Goal: Find specific page/section: Find specific page/section

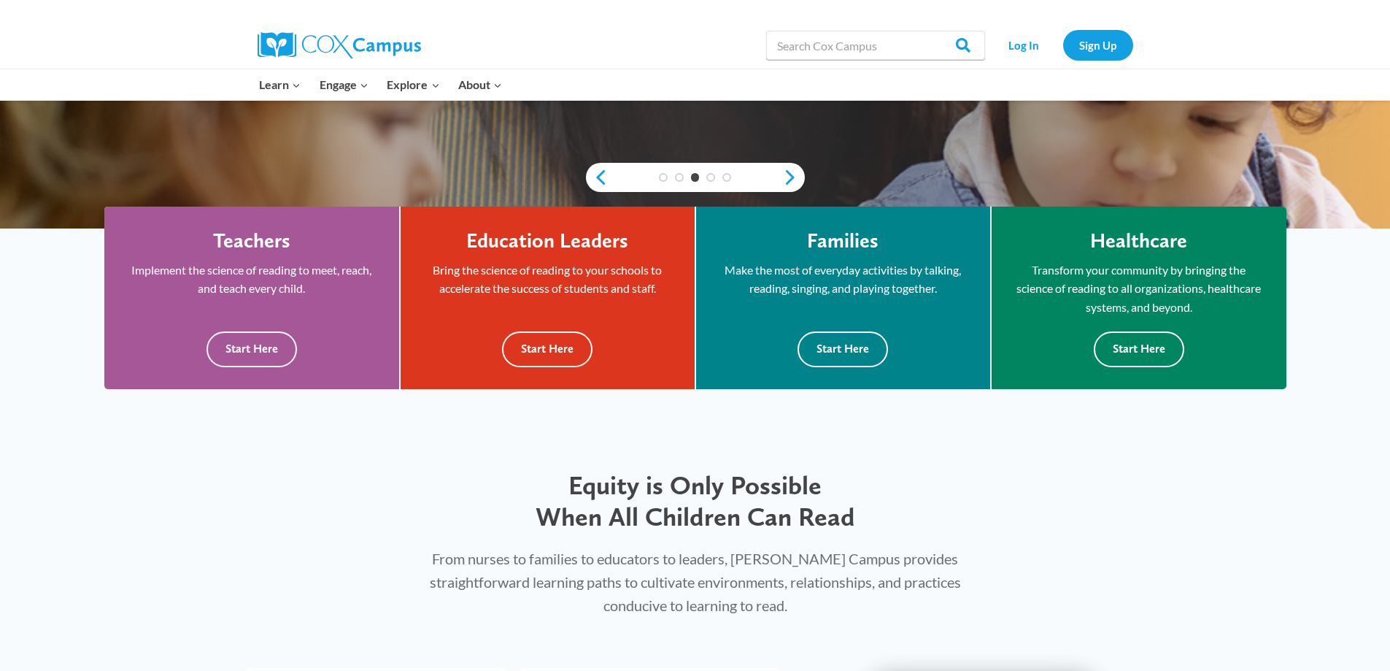
scroll to position [365, 0]
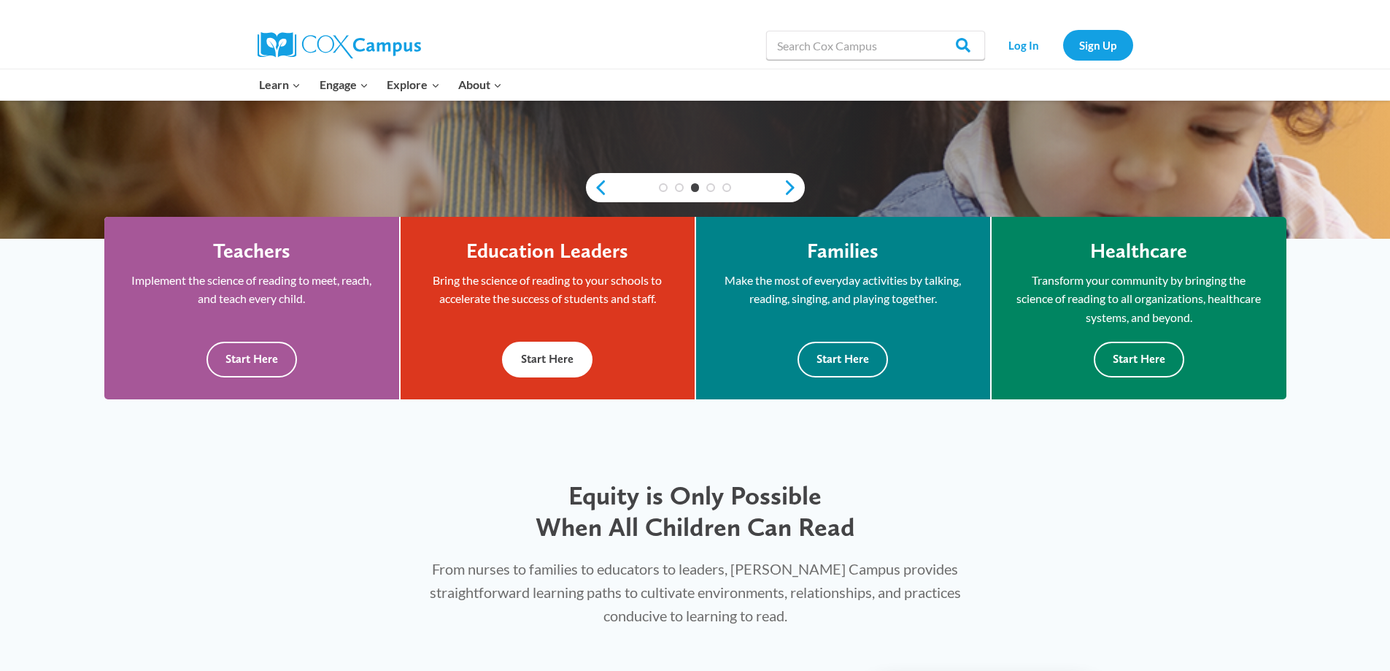
click at [561, 350] on button "Start Here" at bounding box center [547, 360] width 91 height 36
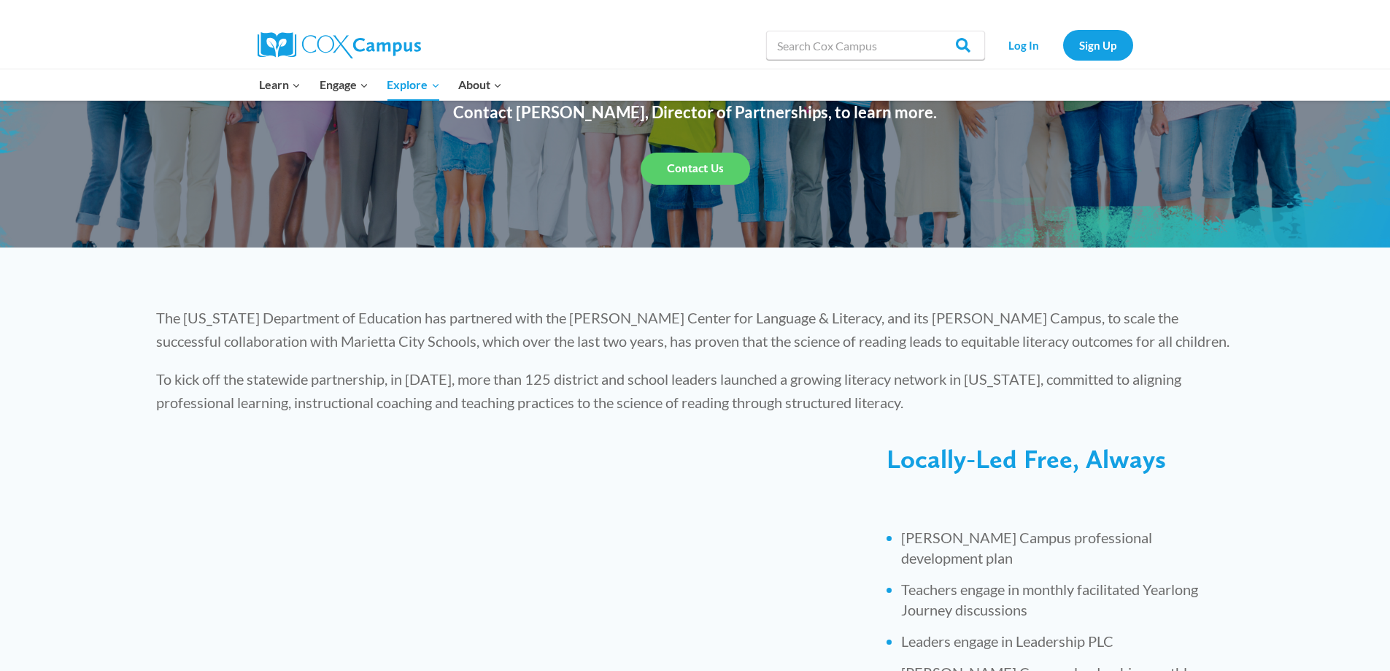
scroll to position [219, 0]
click at [1183, 384] on p "To kick off the statewide partnership, in [DATE], more than 125 district and sc…" at bounding box center [695, 389] width 1079 height 47
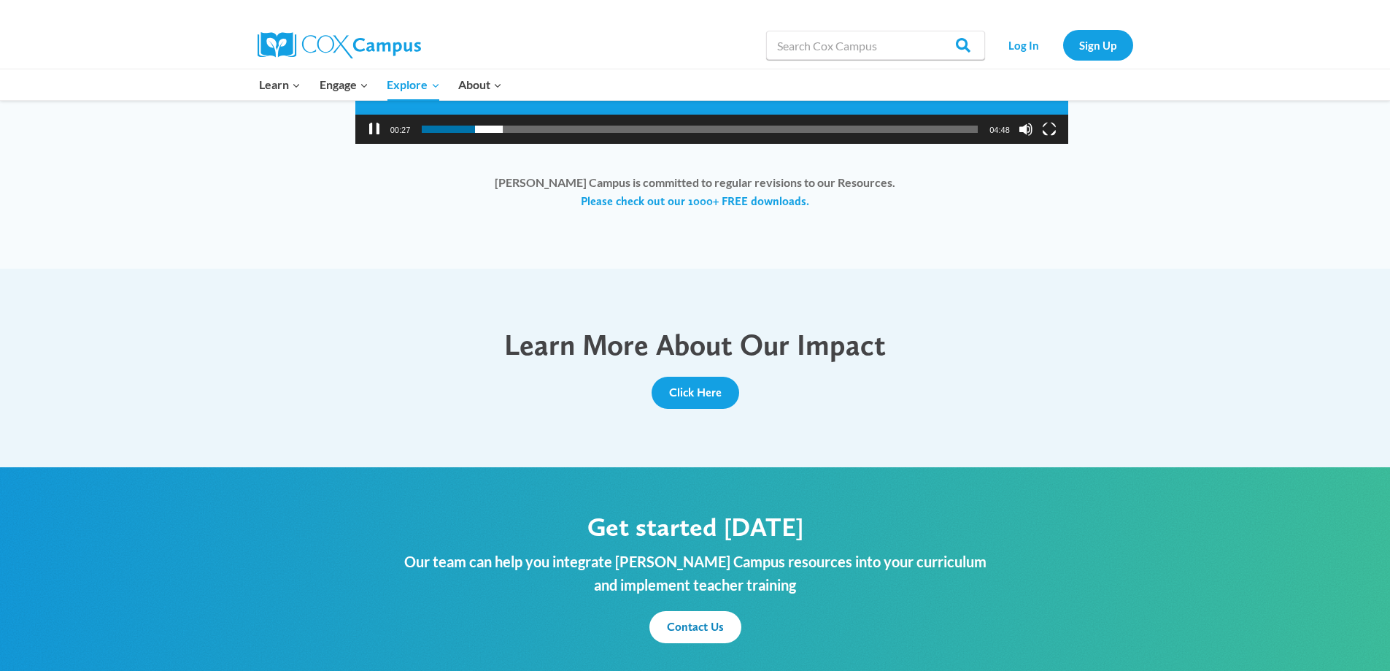
scroll to position [1387, 0]
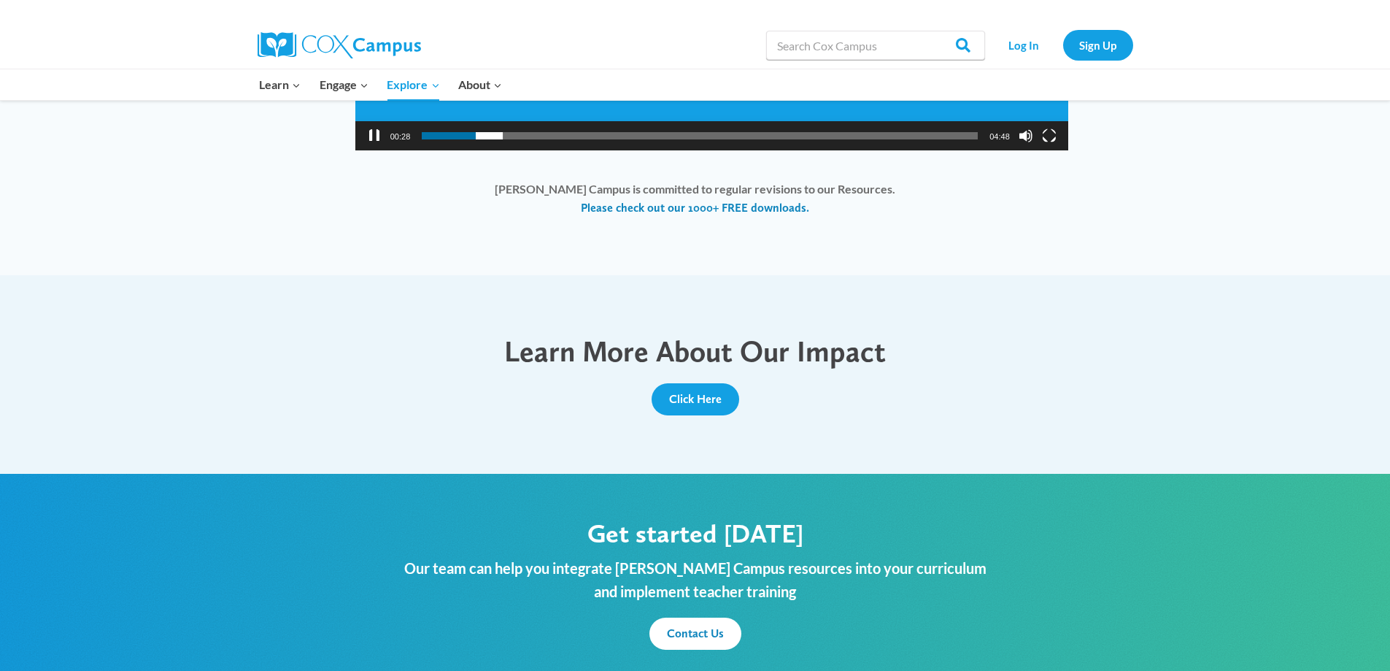
click at [726, 207] on link "Please check out our 1000+ FREE downloads." at bounding box center [695, 208] width 228 height 16
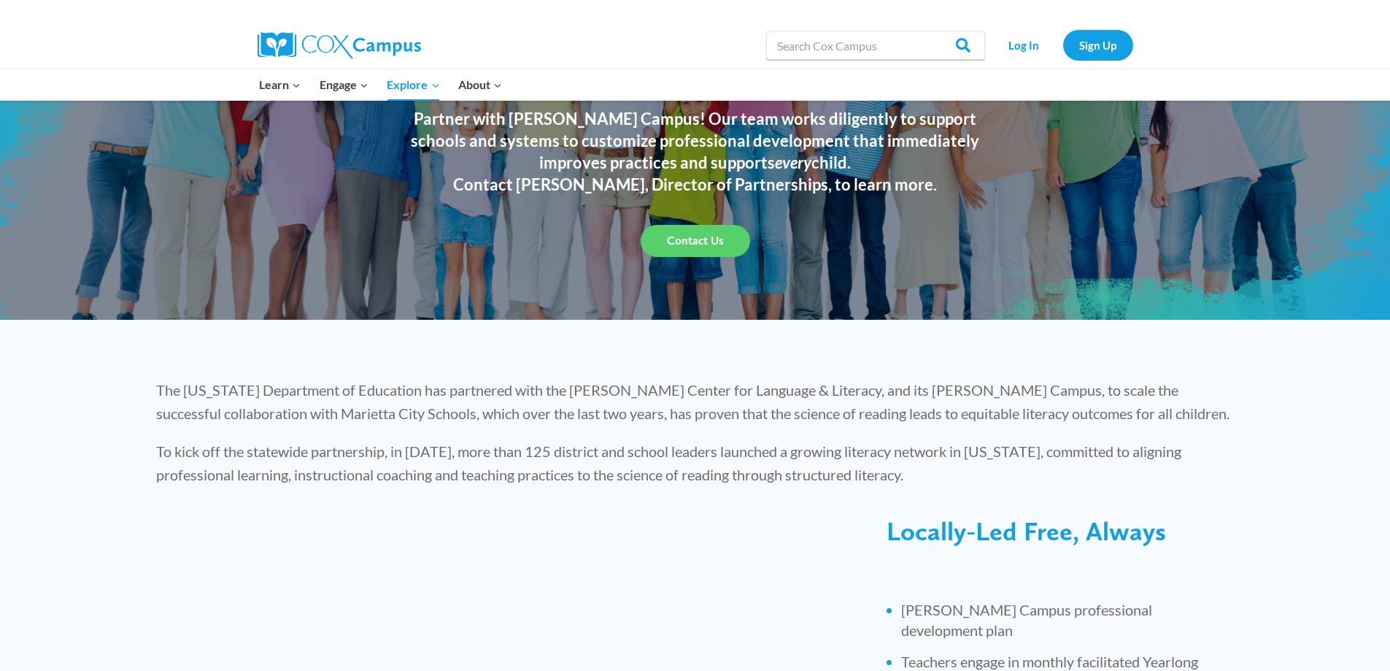
scroll to position [0, 0]
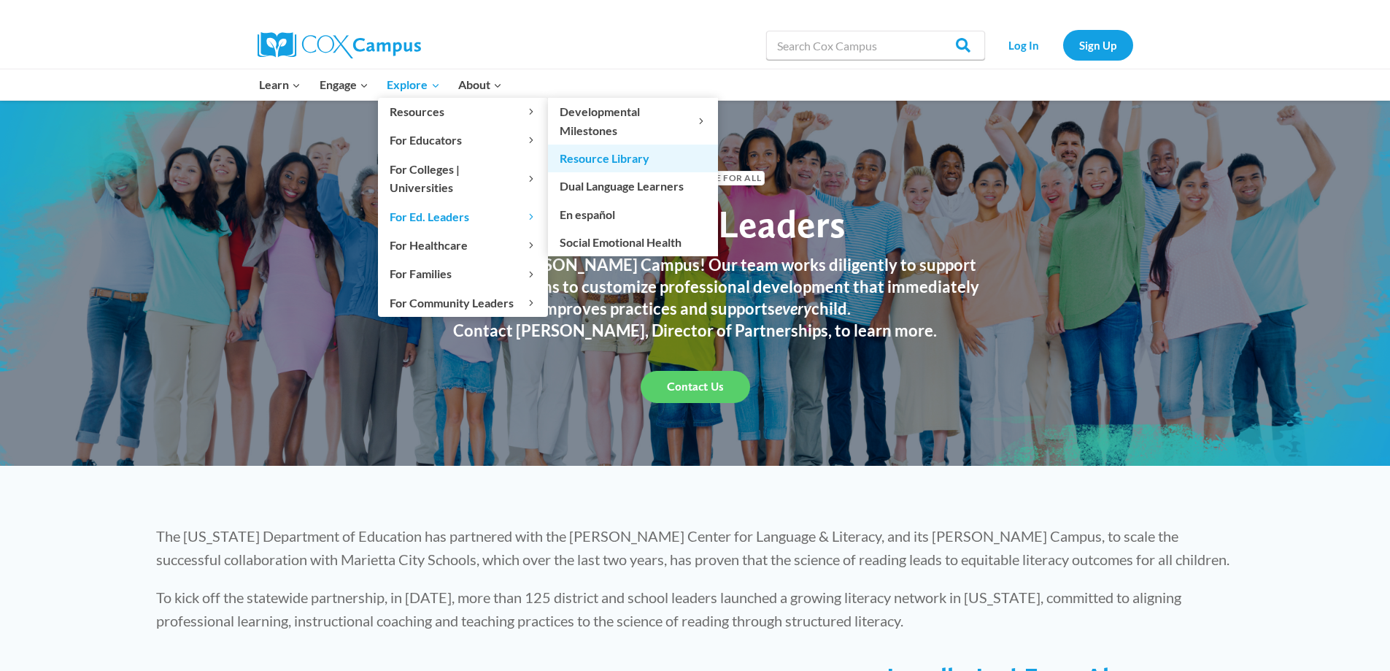
click at [587, 161] on link "Resource Library" at bounding box center [633, 159] width 170 height 28
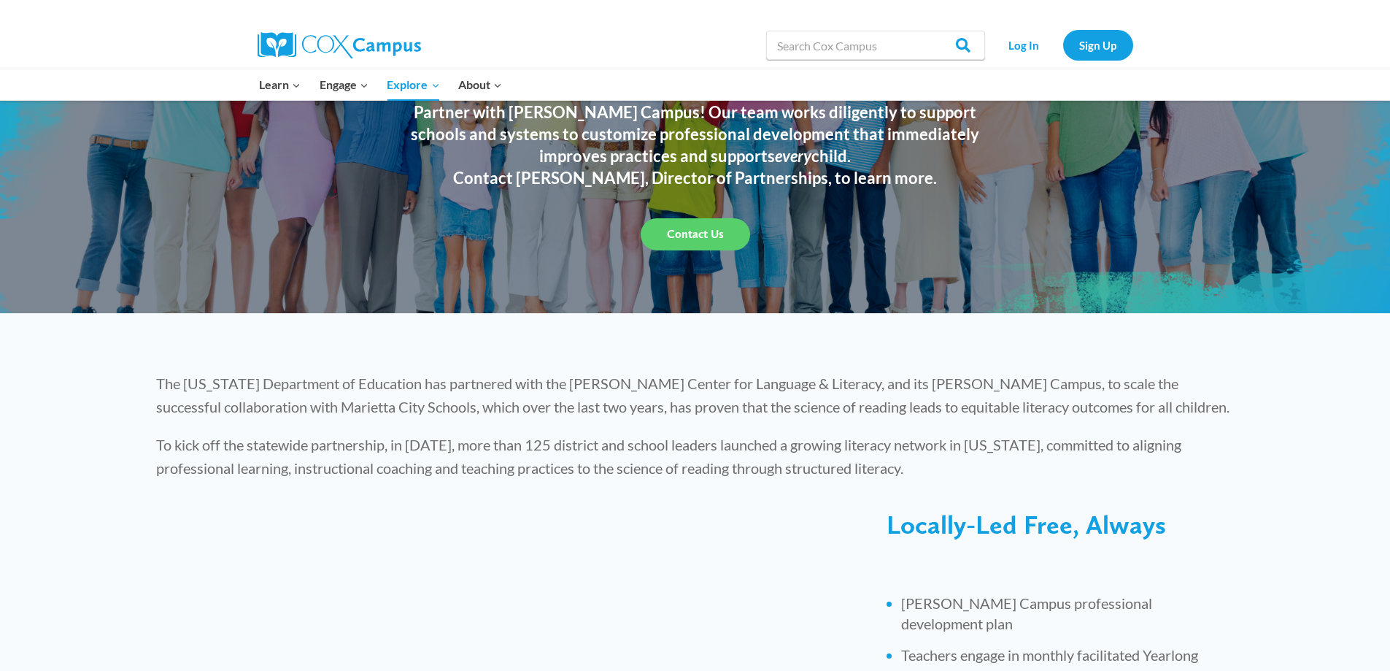
scroll to position [146, 0]
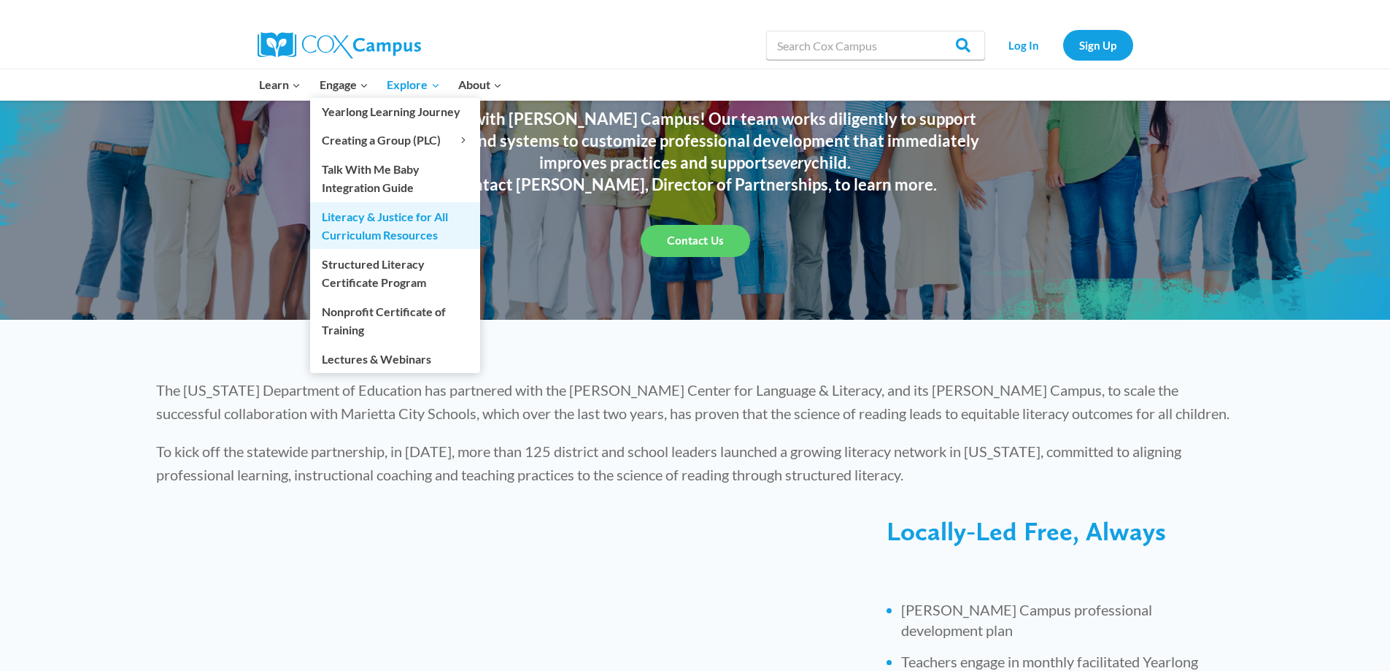
click at [393, 219] on link "Literacy & Justice for All Curriculum Resources" at bounding box center [395, 225] width 170 height 47
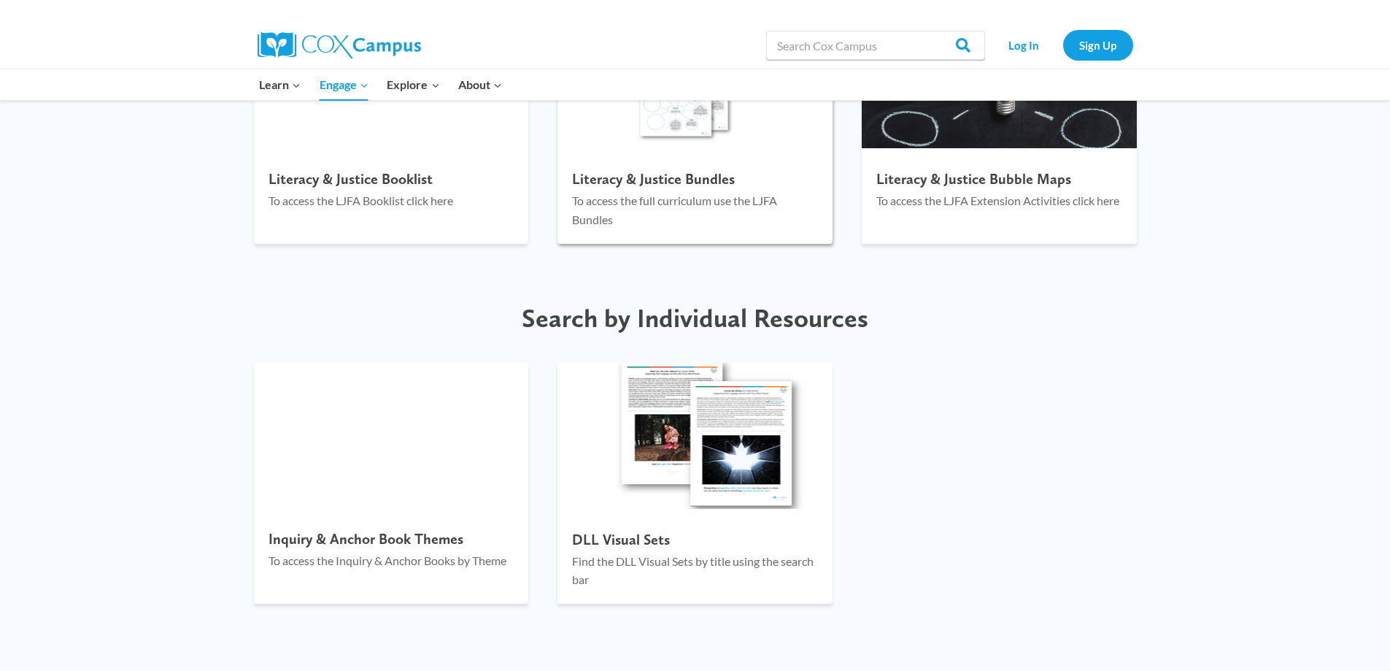
scroll to position [1679, 0]
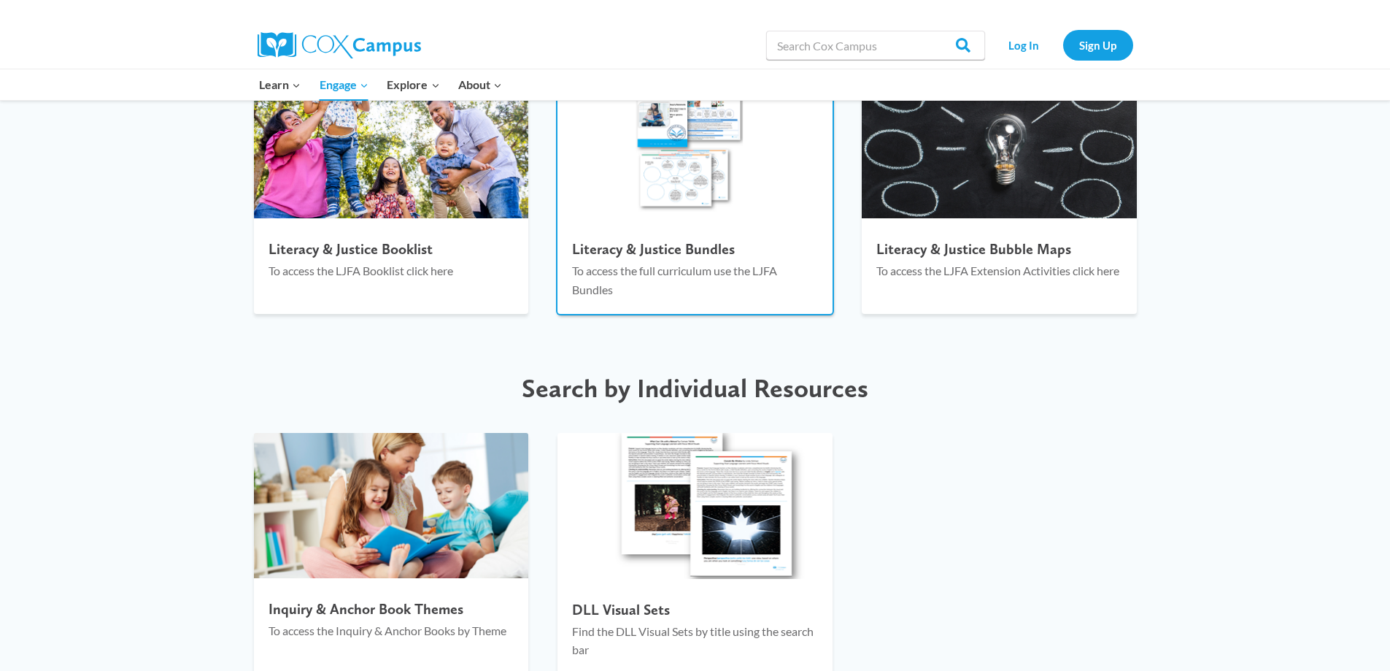
click at [639, 234] on div "Literacy & Justice Bundles To access the full curriculum use the LJFA Bundles" at bounding box center [695, 273] width 275 height 80
